Goal: Task Accomplishment & Management: Use online tool/utility

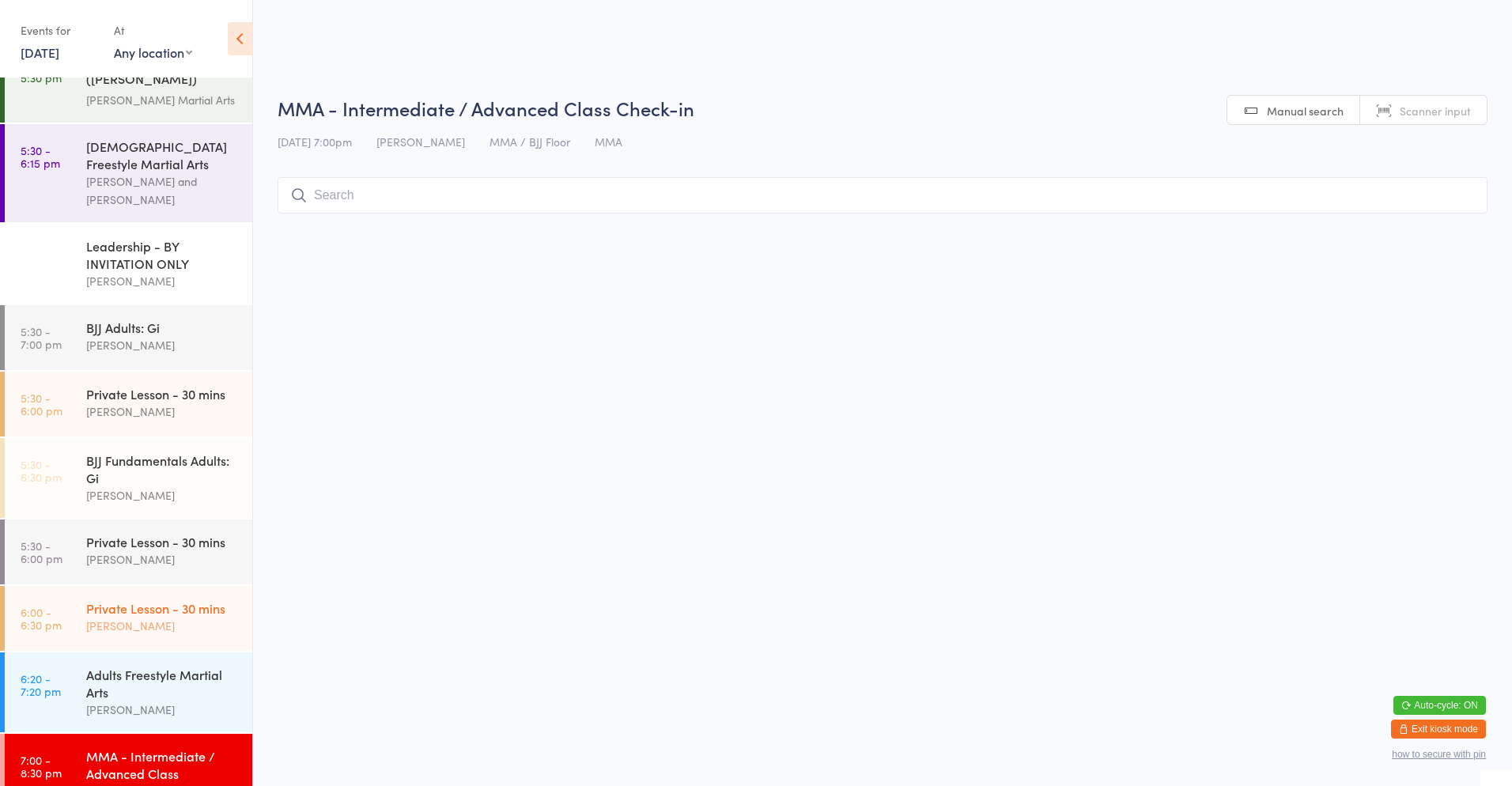
scroll to position [811, 0]
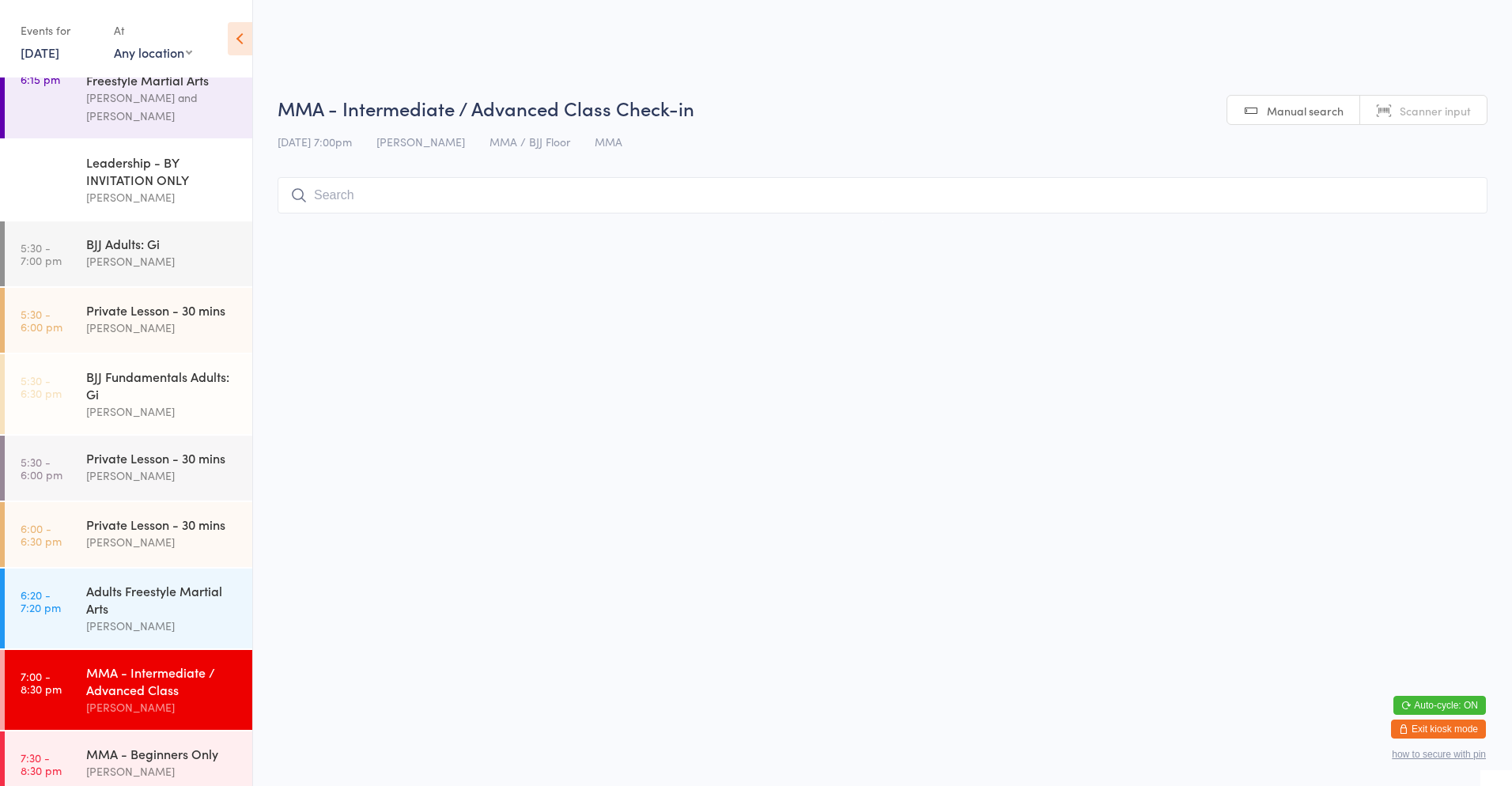
drag, startPoint x: 165, startPoint y: 762, endPoint x: 393, endPoint y: 543, distance: 316.1
click at [165, 762] on div "[PERSON_NAME]" at bounding box center [163, 772] width 153 height 18
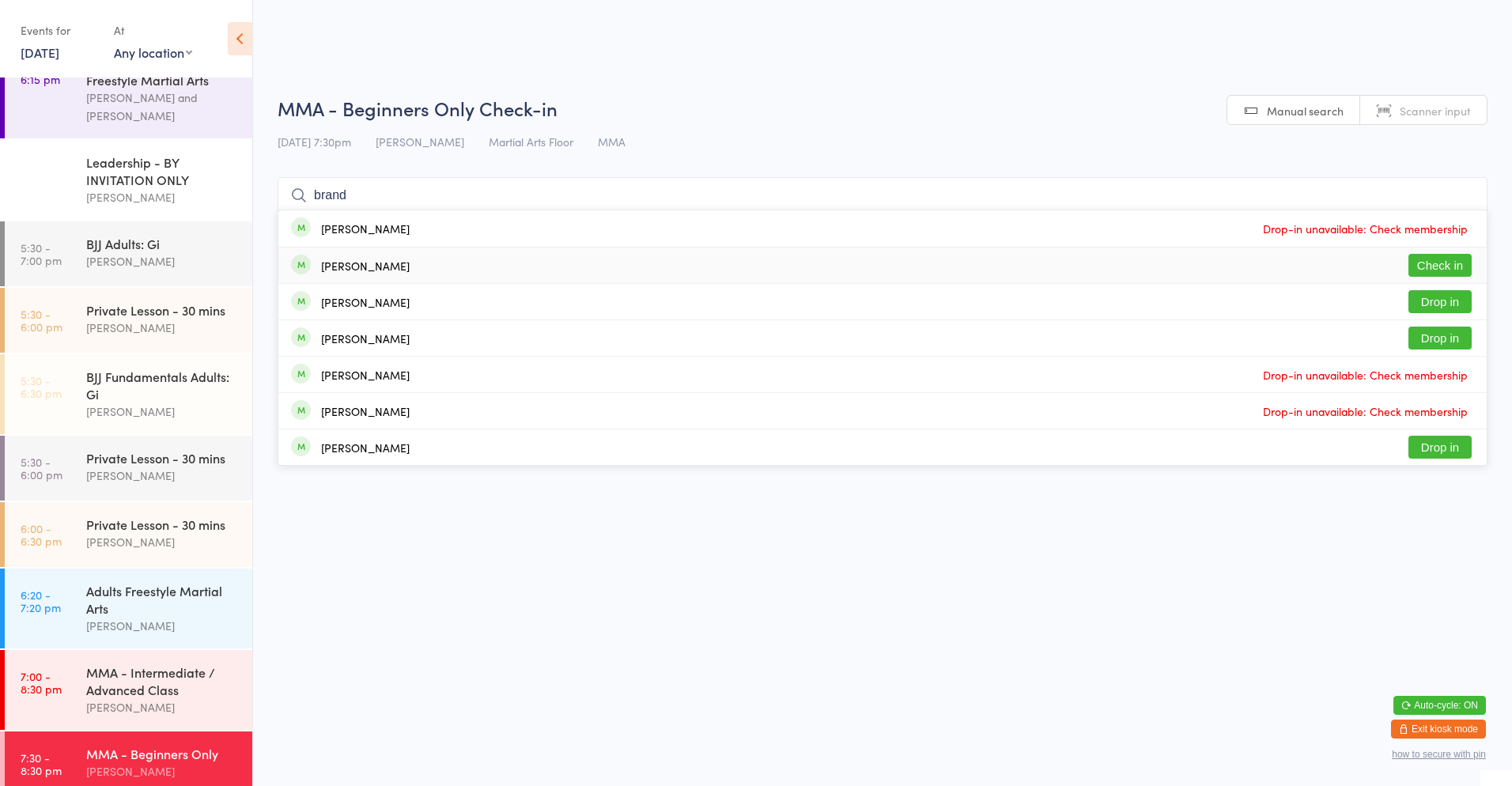
type input "brand"
click at [1431, 259] on button "Check in" at bounding box center [1439, 265] width 63 height 23
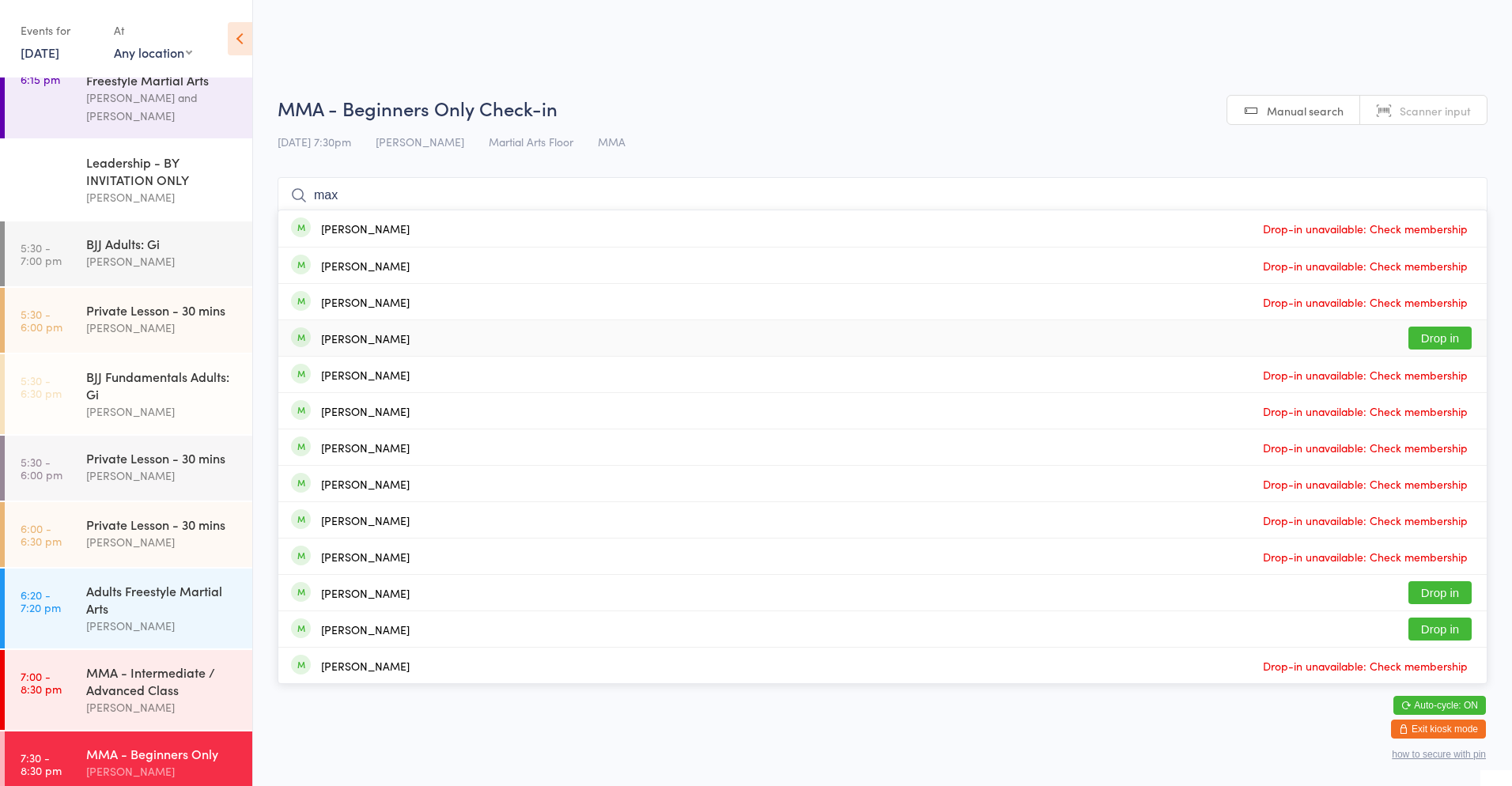
type input "max"
click at [1465, 338] on button "Drop in" at bounding box center [1439, 338] width 63 height 23
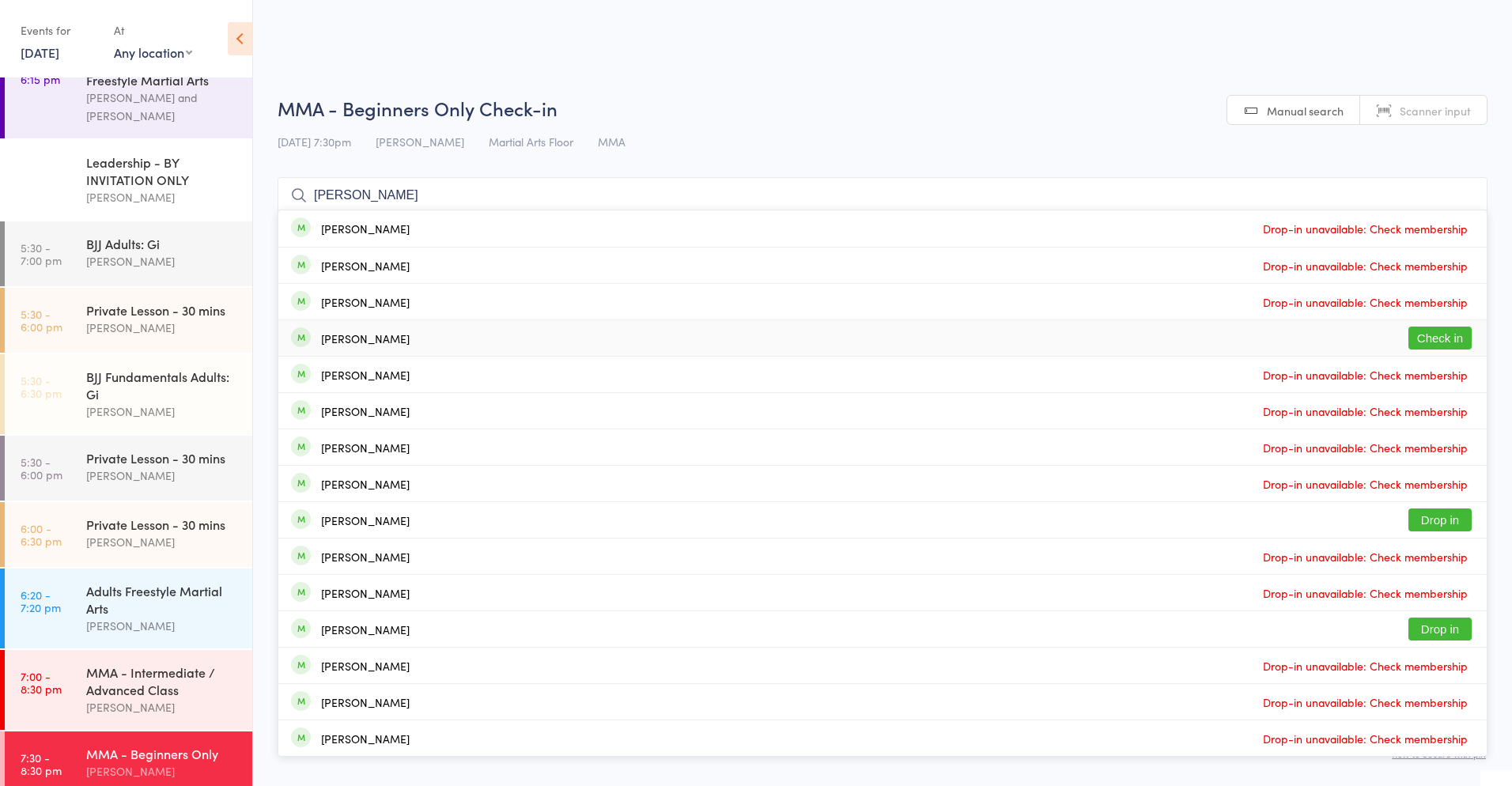
type input "[PERSON_NAME]"
click at [1428, 329] on button "Check in" at bounding box center [1439, 338] width 63 height 23
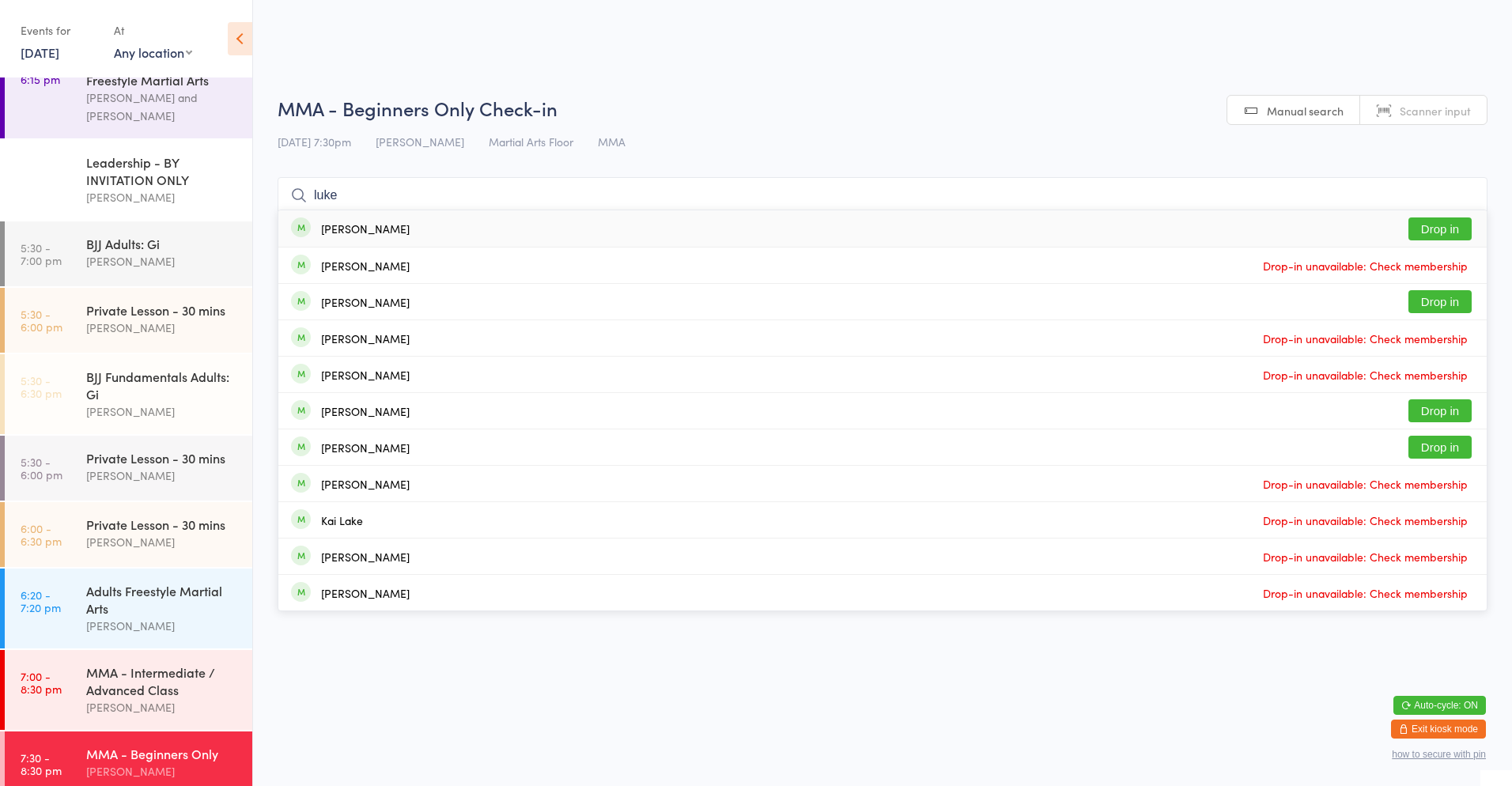
type input "luke"
click at [366, 234] on div "[PERSON_NAME]" at bounding box center [364, 228] width 88 height 13
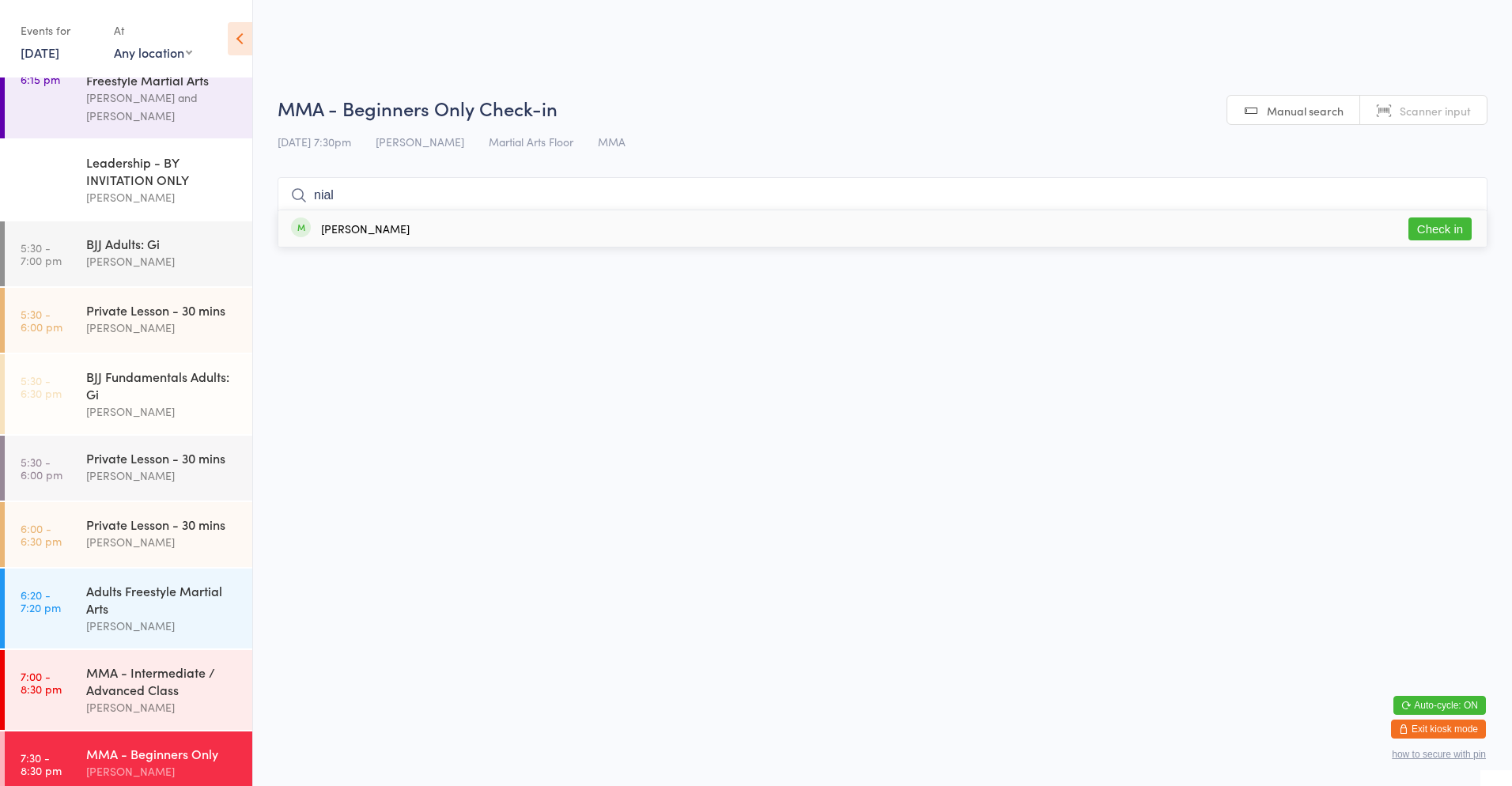
type input "nial"
click at [382, 235] on div "[PERSON_NAME]" at bounding box center [364, 228] width 88 height 13
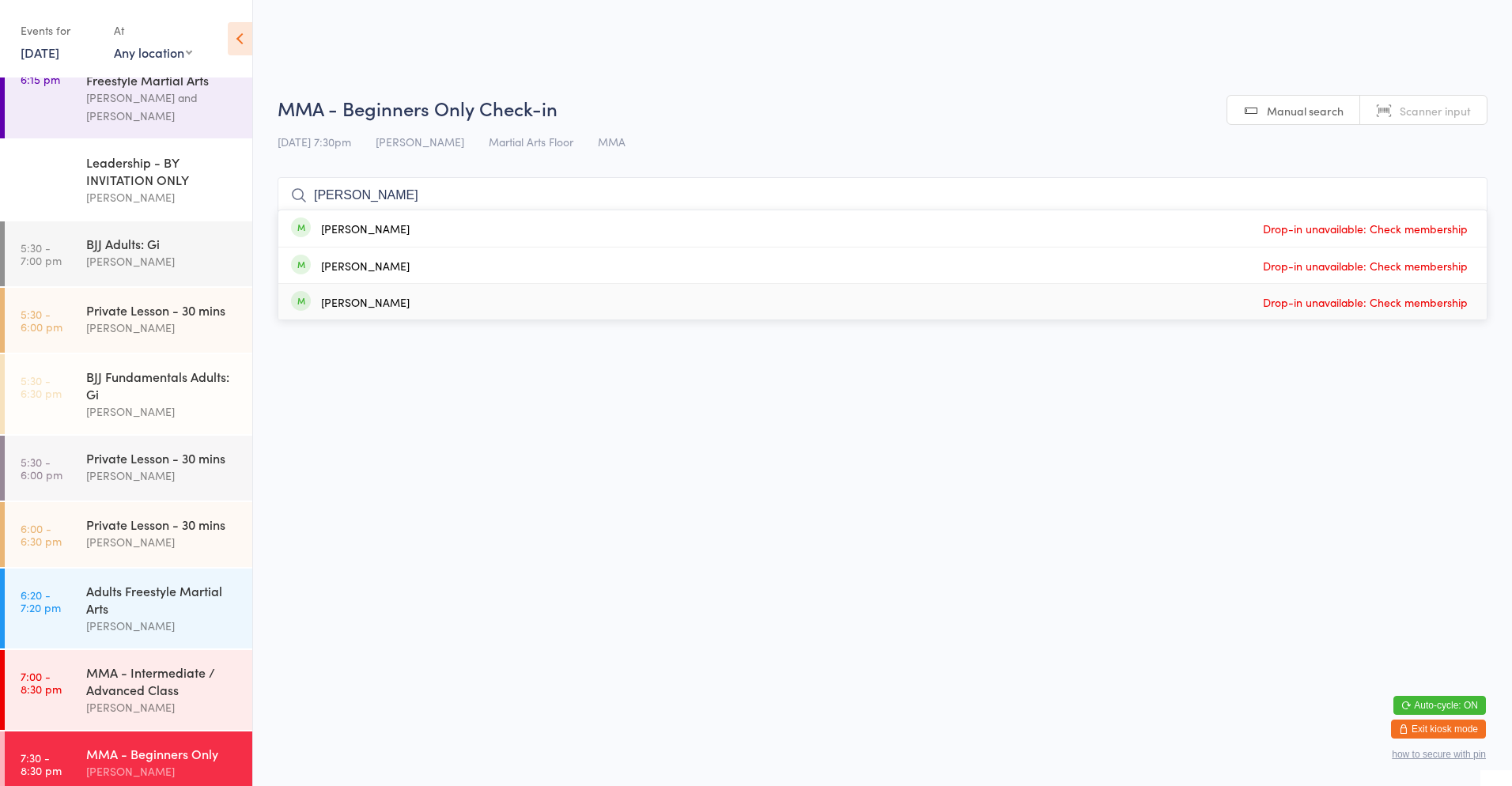
type input "[PERSON_NAME]"
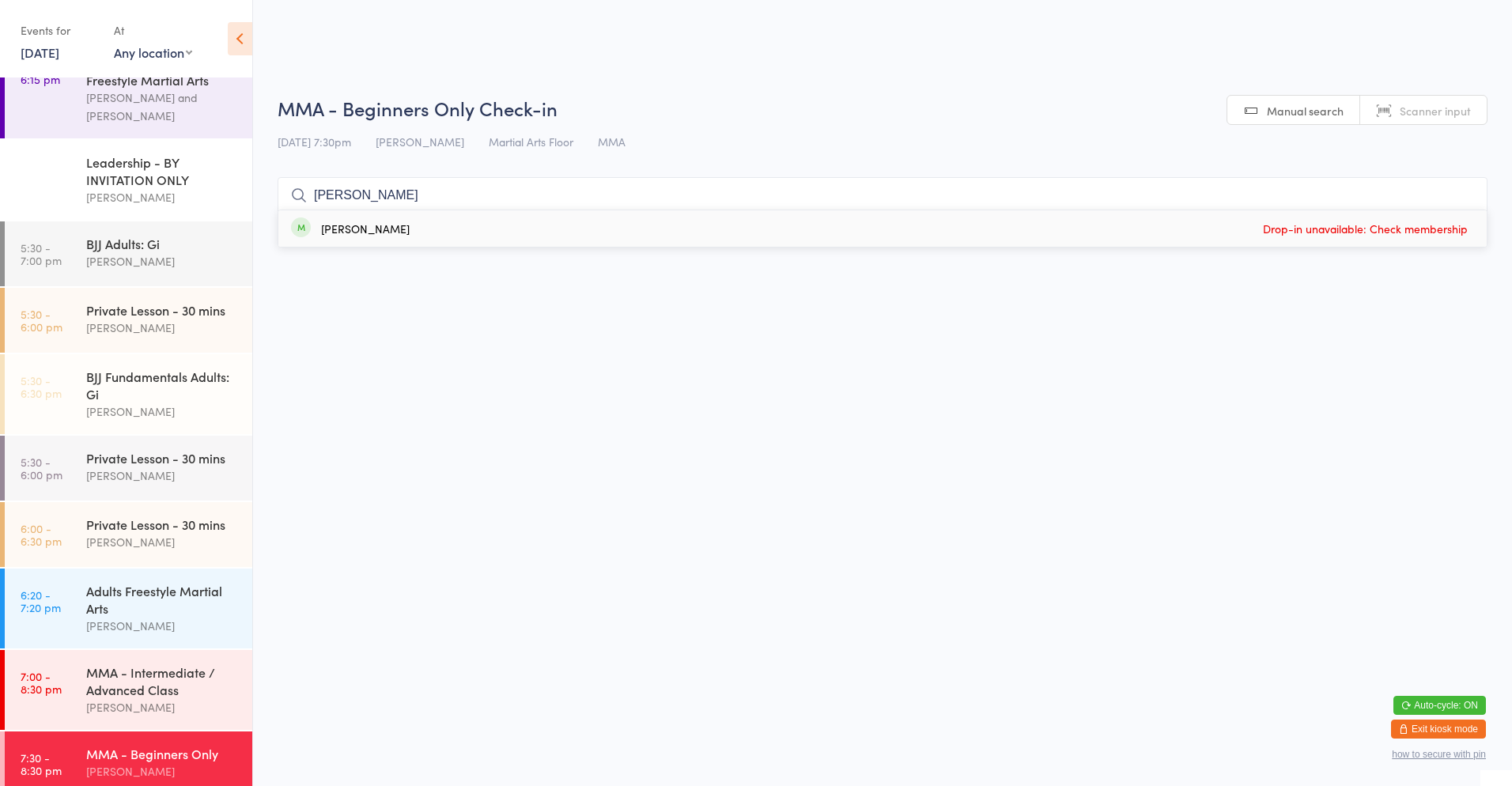
drag, startPoint x: 366, startPoint y: 196, endPoint x: 275, endPoint y: 197, distance: 91.0
click at [275, 197] on ui-view "MMA - Beginners Only Check-in [DATE] 7:30pm [PERSON_NAME] Martial Arts Floor MM…" at bounding box center [882, 158] width 1258 height 127
click at [446, 319] on html "You have now entered Kiosk Mode. Members will be able to check themselves in us…" at bounding box center [756, 393] width 1512 height 786
click at [340, 196] on input "search" at bounding box center [882, 195] width 1210 height 36
type input "w"
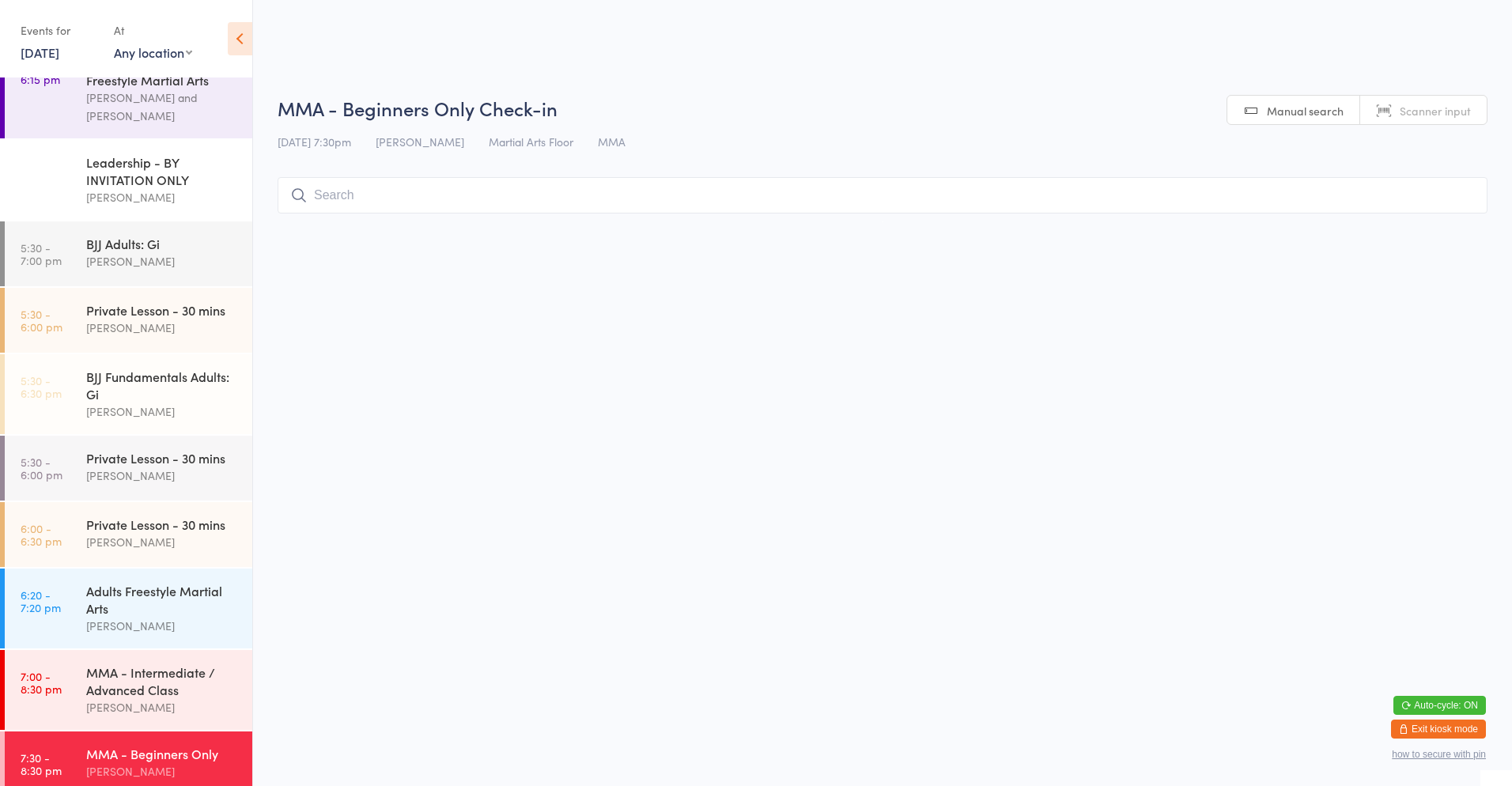
click at [438, 304] on html "You have now entered Kiosk Mode. Members will be able to check themselves in us…" at bounding box center [756, 393] width 1512 height 786
click at [336, 191] on input "search" at bounding box center [882, 195] width 1210 height 36
type input "m"
click at [164, 600] on div "Adults Freestyle Martial Arts" at bounding box center [163, 599] width 153 height 34
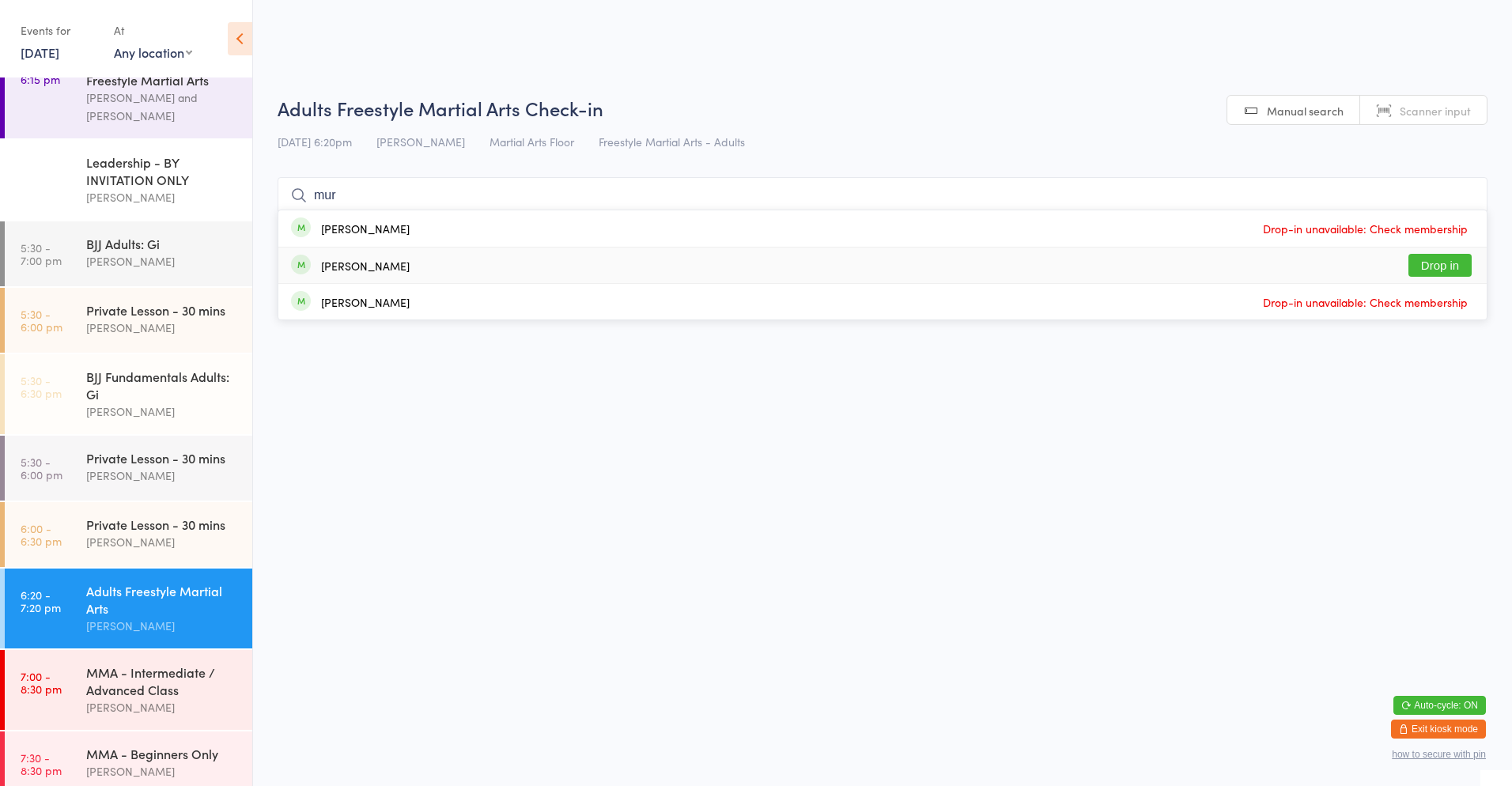
type input "mur"
click at [1443, 264] on button "Drop in" at bounding box center [1439, 265] width 63 height 23
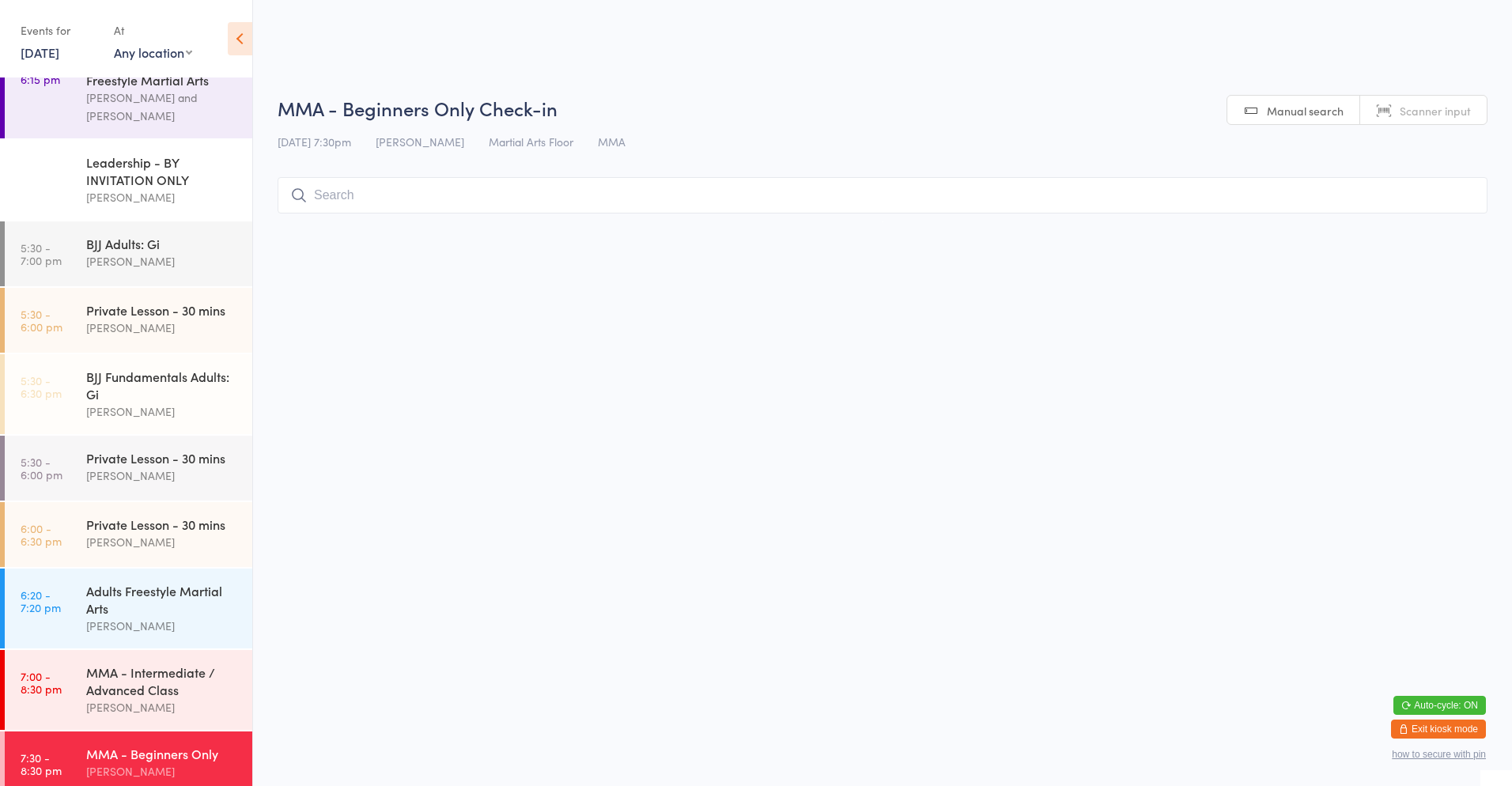
click at [151, 762] on div "[PERSON_NAME]" at bounding box center [163, 772] width 153 height 18
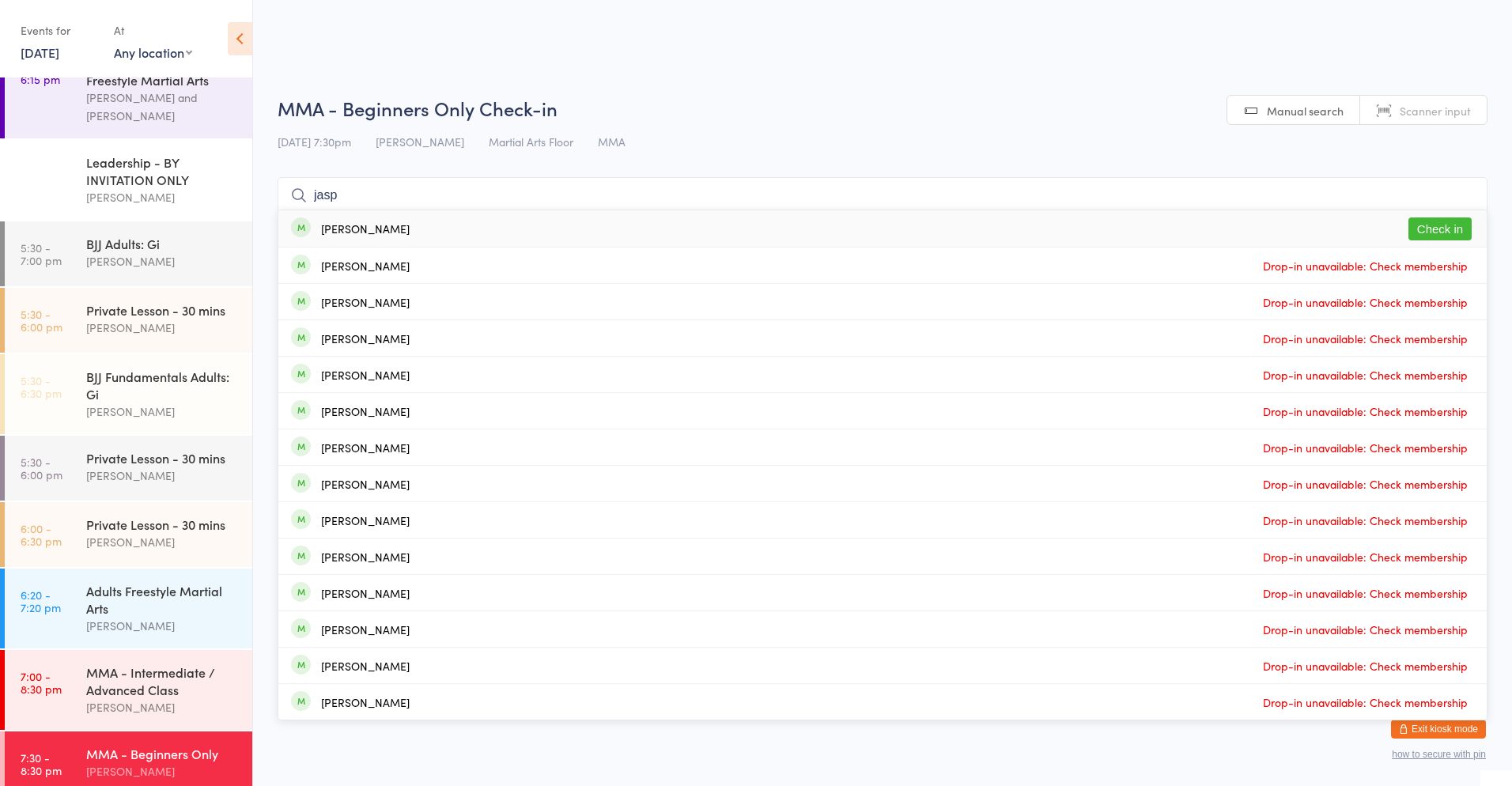
type input "jasp"
click at [1446, 229] on button "Check in" at bounding box center [1439, 228] width 63 height 23
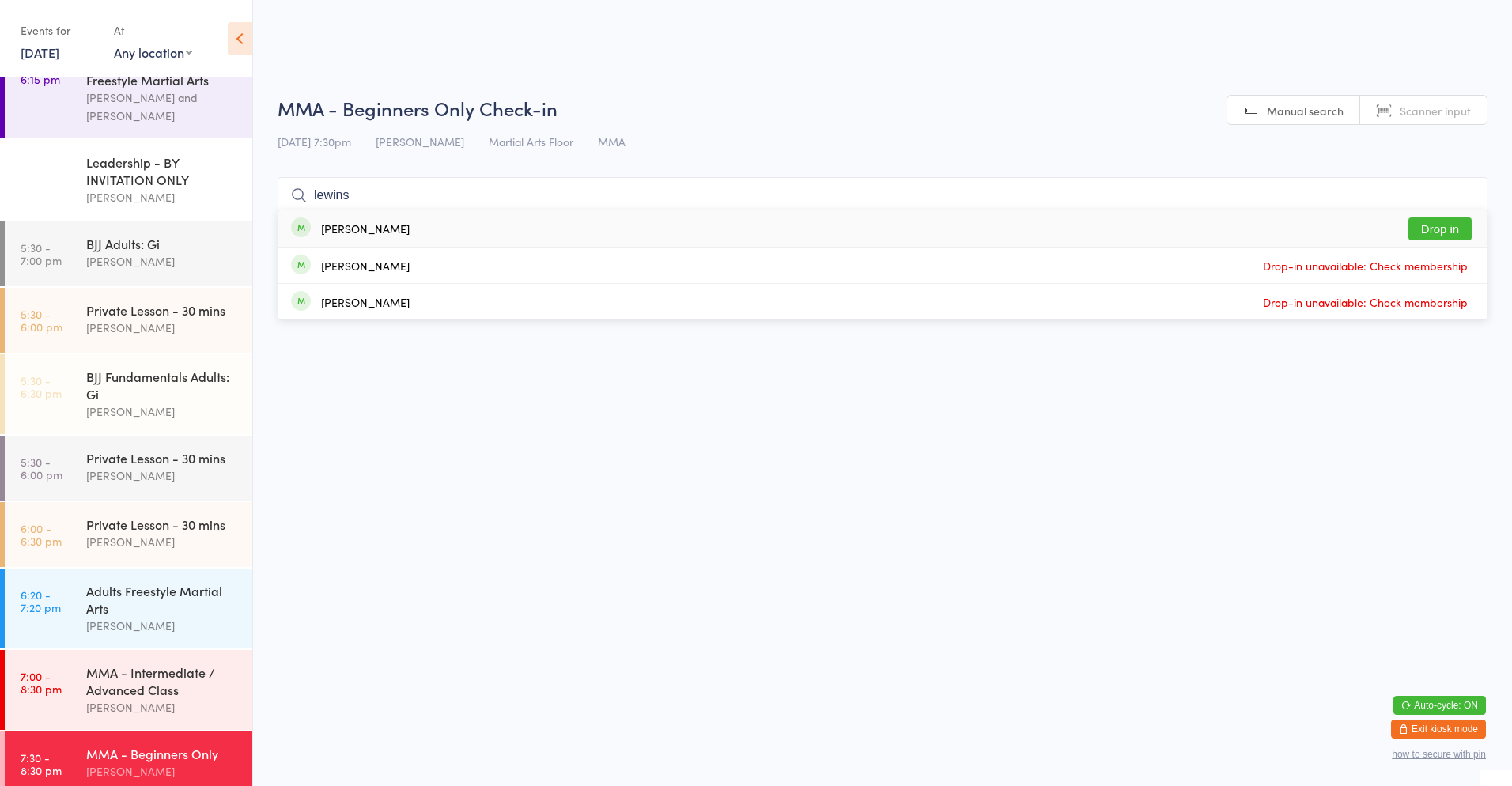
type input "lewins"
click at [1435, 227] on button "Drop in" at bounding box center [1439, 228] width 63 height 23
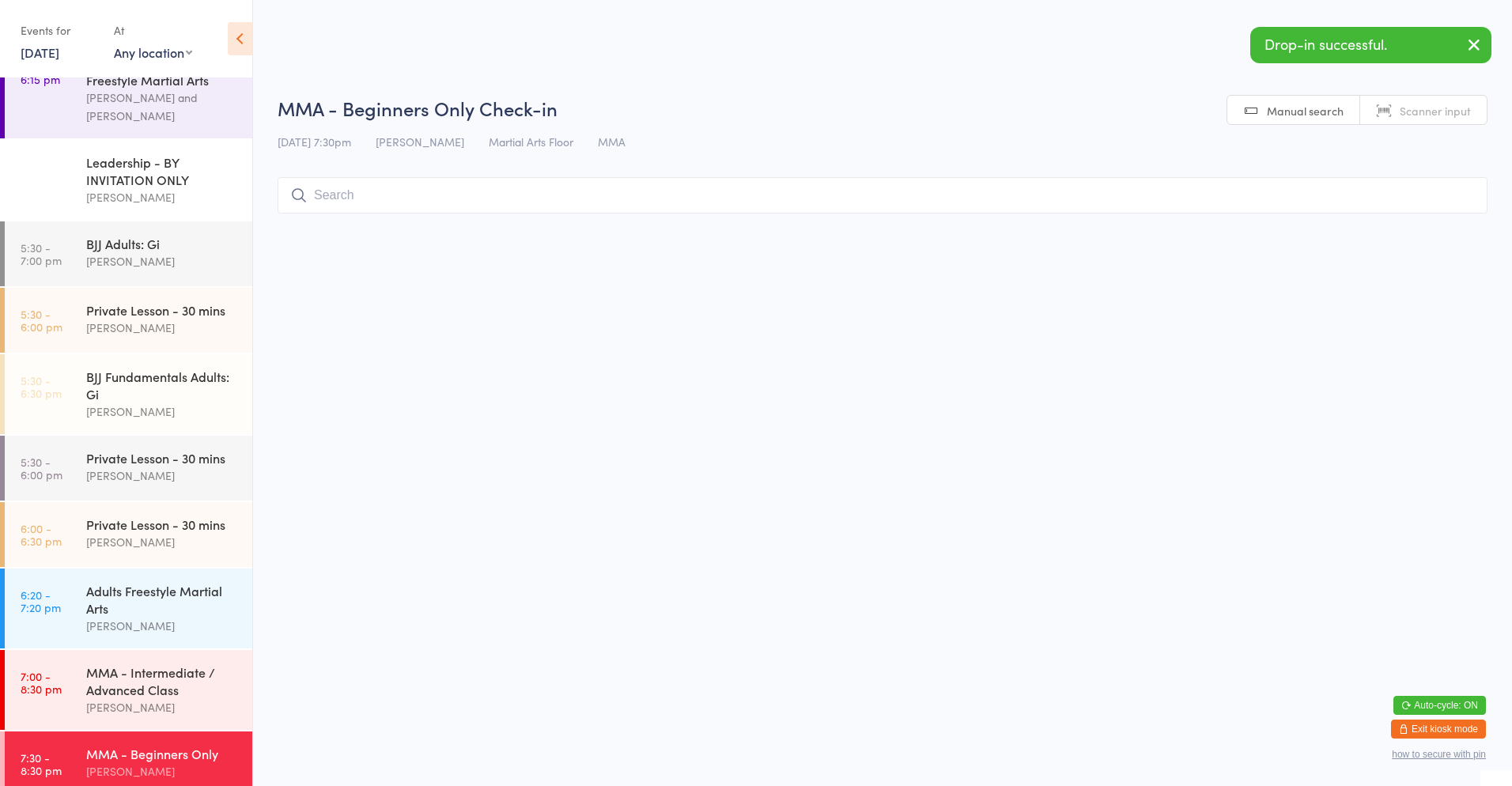
click at [1095, 110] on h2 "MMA - Beginners Only Check-in" at bounding box center [882, 107] width 1210 height 26
click at [1135, 188] on input "search" at bounding box center [882, 195] width 1210 height 36
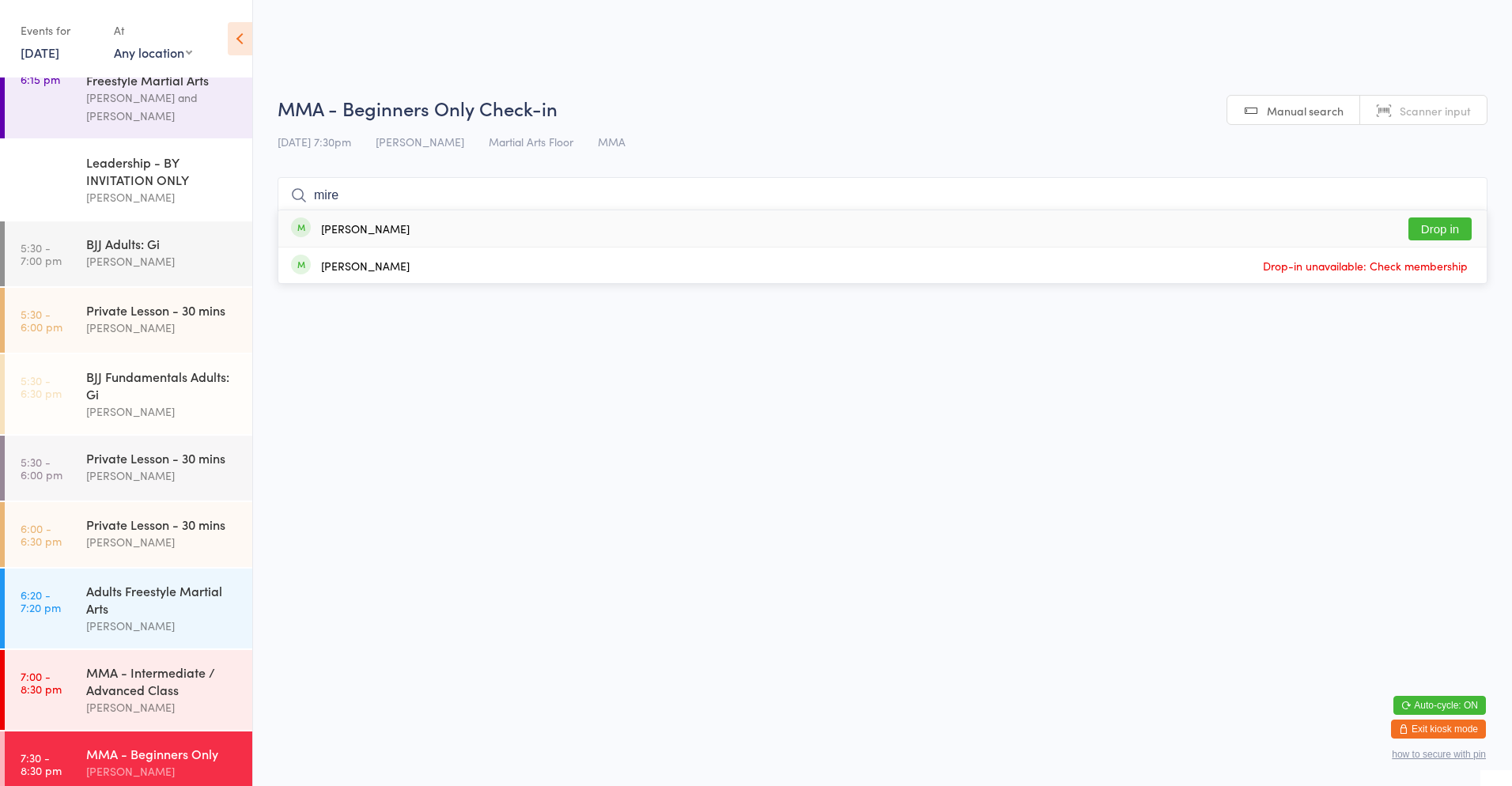
type input "mire"
click at [1427, 235] on button "Drop in" at bounding box center [1439, 228] width 63 height 23
